Goal: Obtain resource: Obtain resource

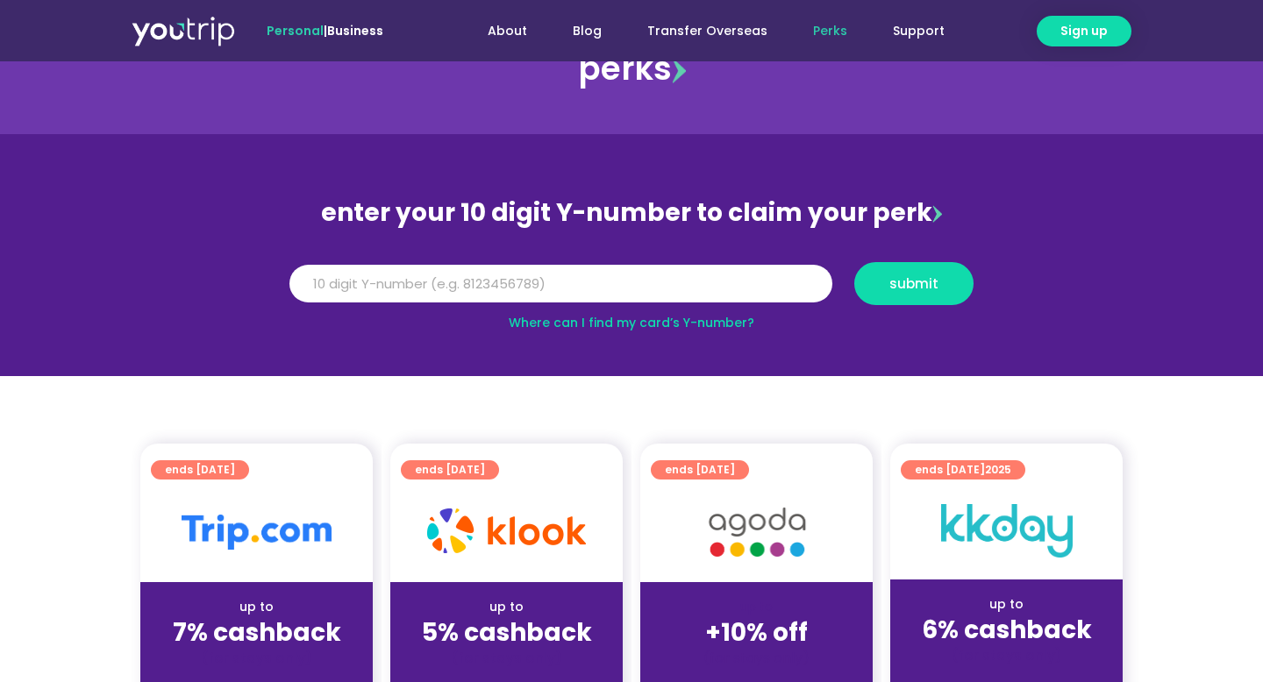
scroll to position [61, 0]
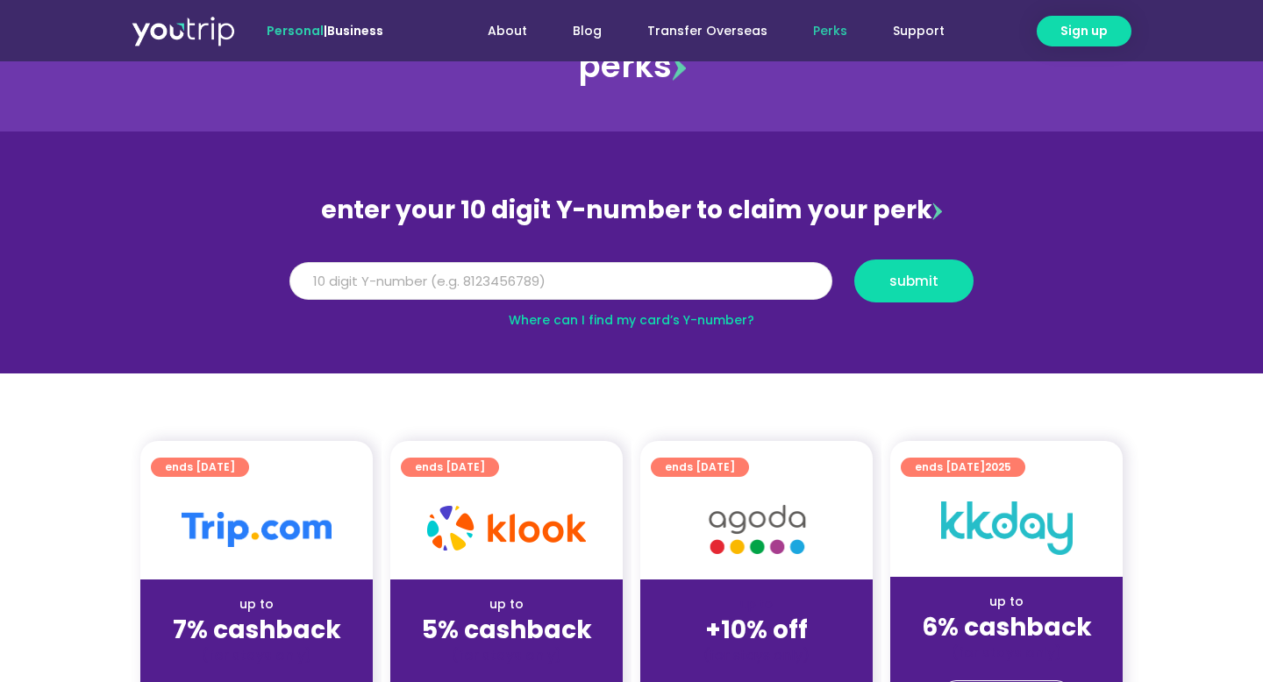
click at [475, 280] on input "Y Number" at bounding box center [560, 281] width 543 height 39
paste input "-8116107112"
drag, startPoint x: 303, startPoint y: 281, endPoint x: 276, endPoint y: 281, distance: 27.2
click at [276, 281] on section "enter your 10 digit Y-number to claim your perk Y Number -8116107112 submit Whe…" at bounding box center [631, 253] width 1263 height 242
type input "8116107112"
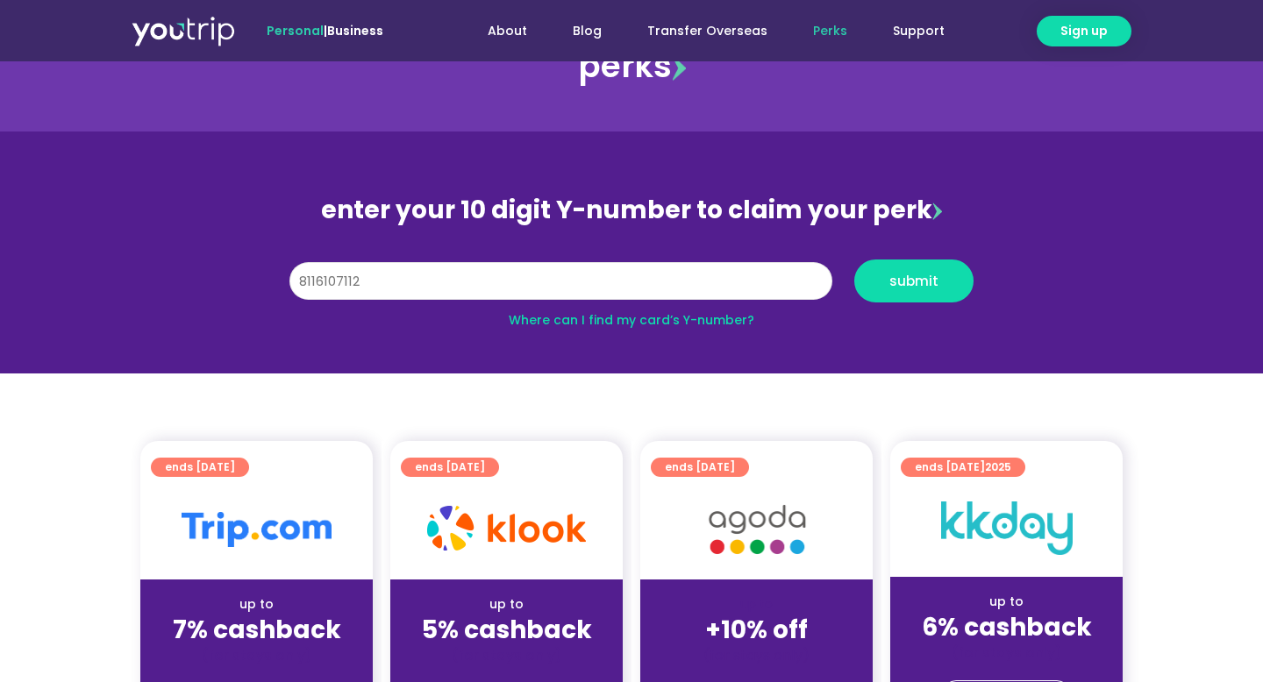
click at [854, 260] on button "submit" at bounding box center [913, 281] width 119 height 43
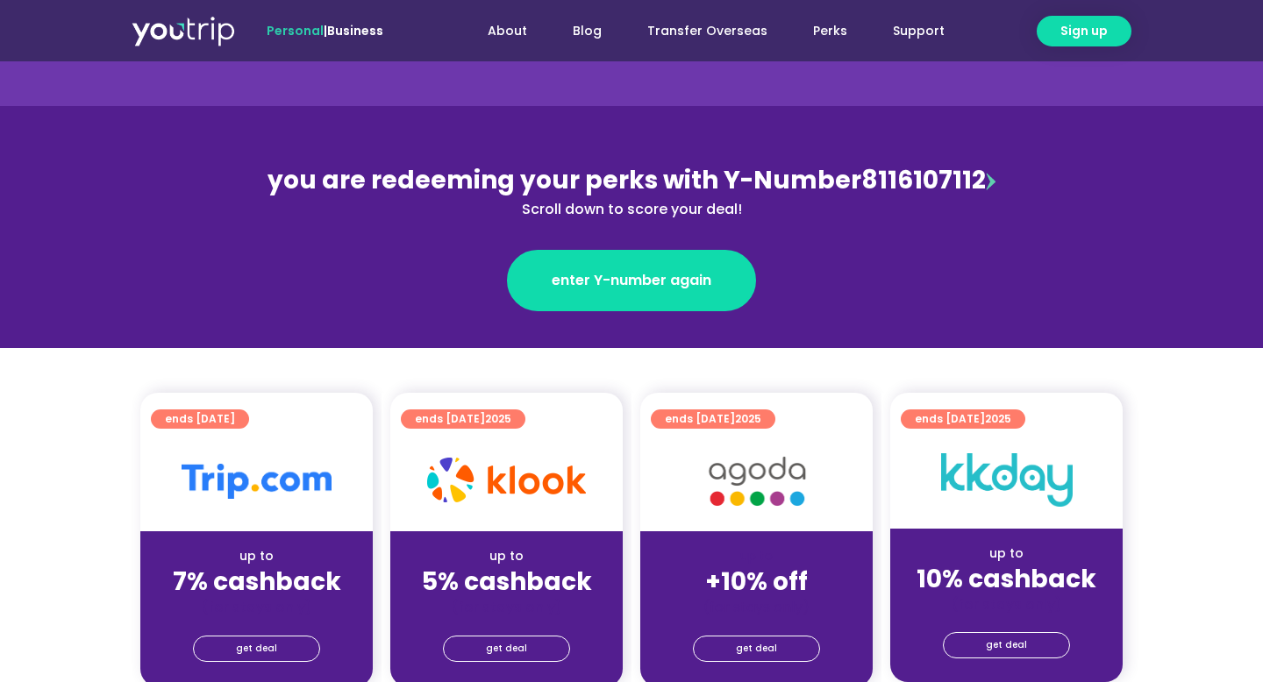
scroll to position [155, 0]
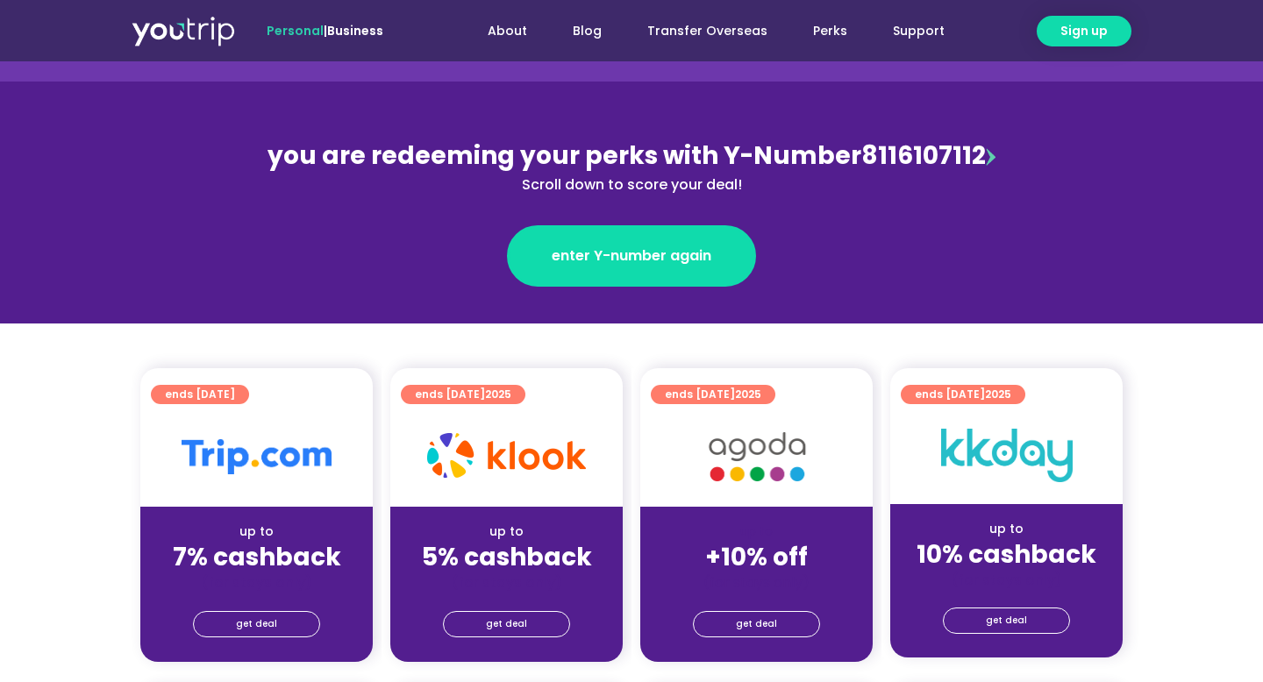
click at [538, 480] on div at bounding box center [506, 457] width 232 height 100
click at [537, 623] on link "get deal" at bounding box center [506, 624] width 127 height 26
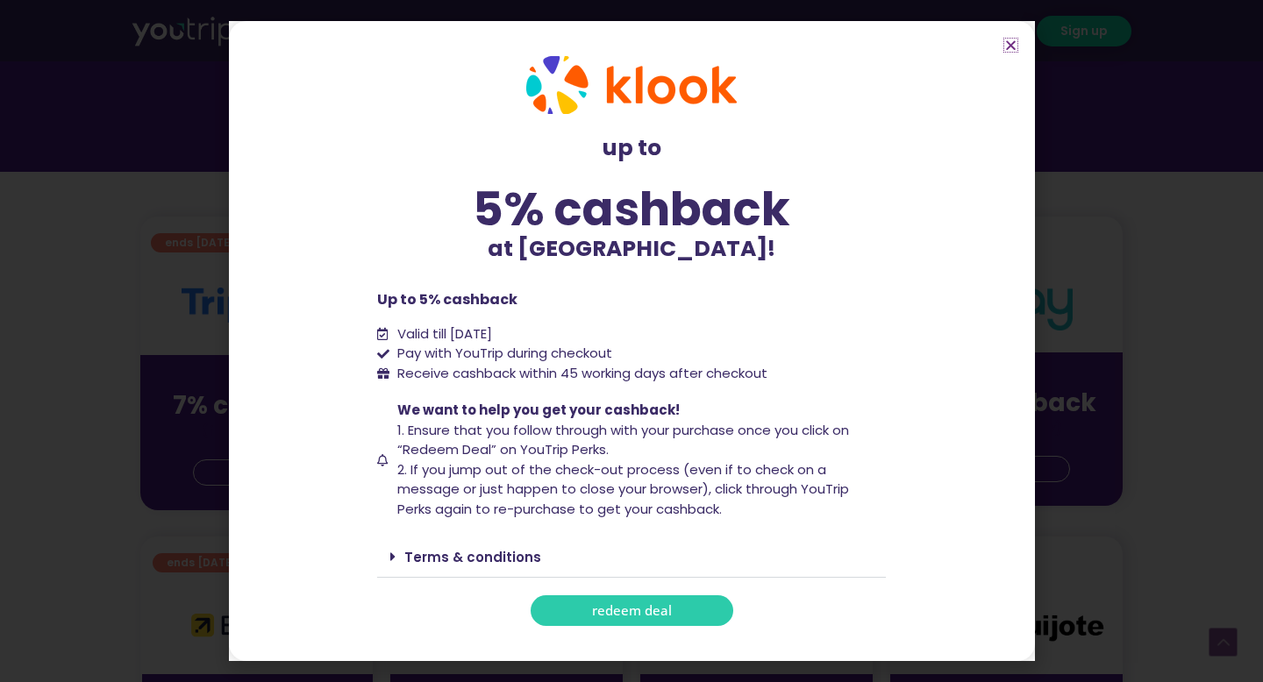
scroll to position [332, 0]
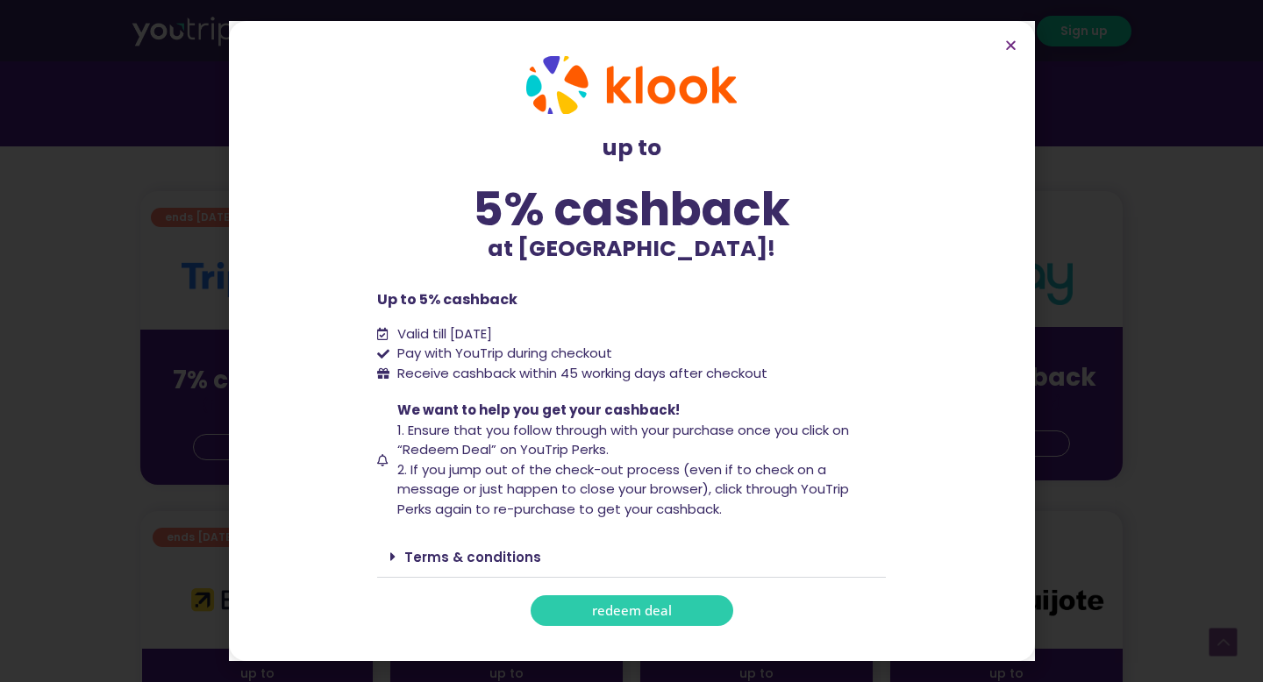
click at [482, 556] on link "Terms & conditions" at bounding box center [472, 557] width 137 height 18
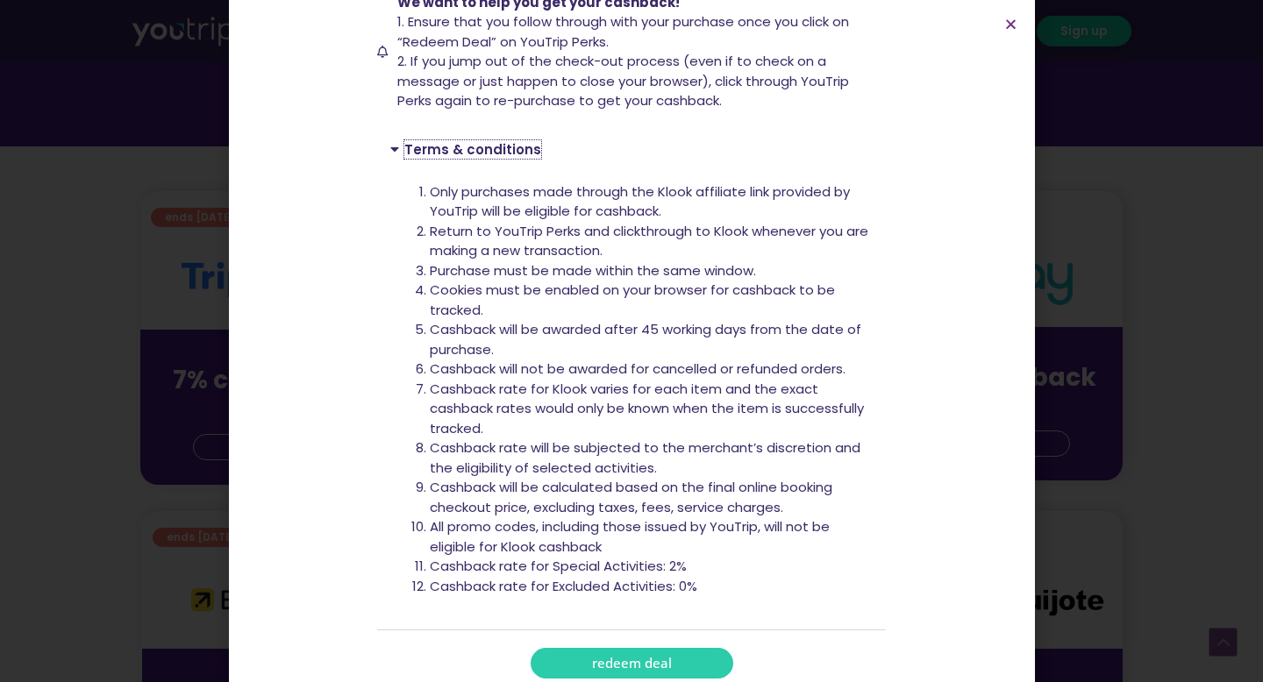
scroll to position [419, 0]
